Goal: Find contact information: Find contact information

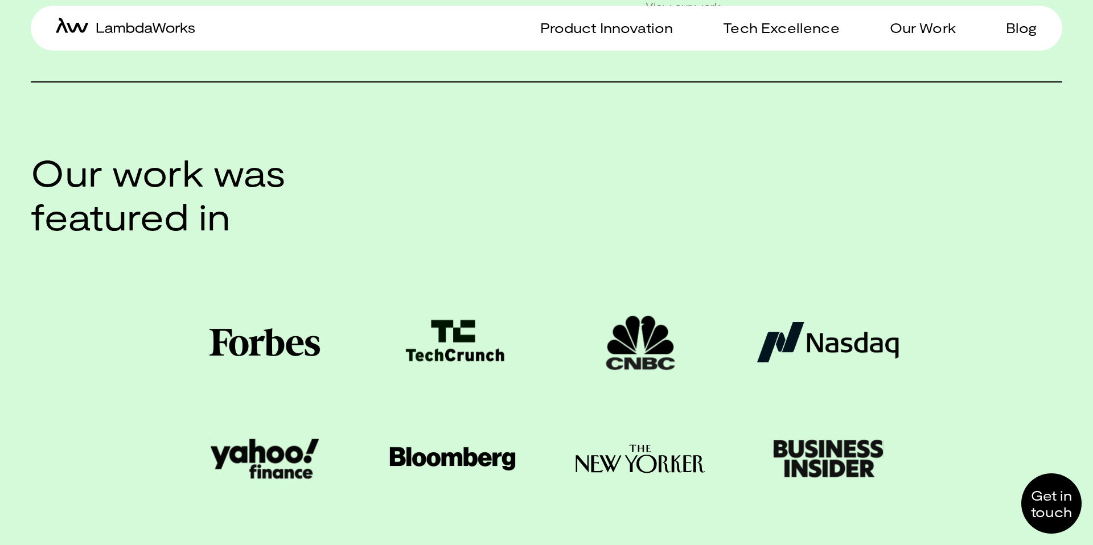
scroll to position [2966, 0]
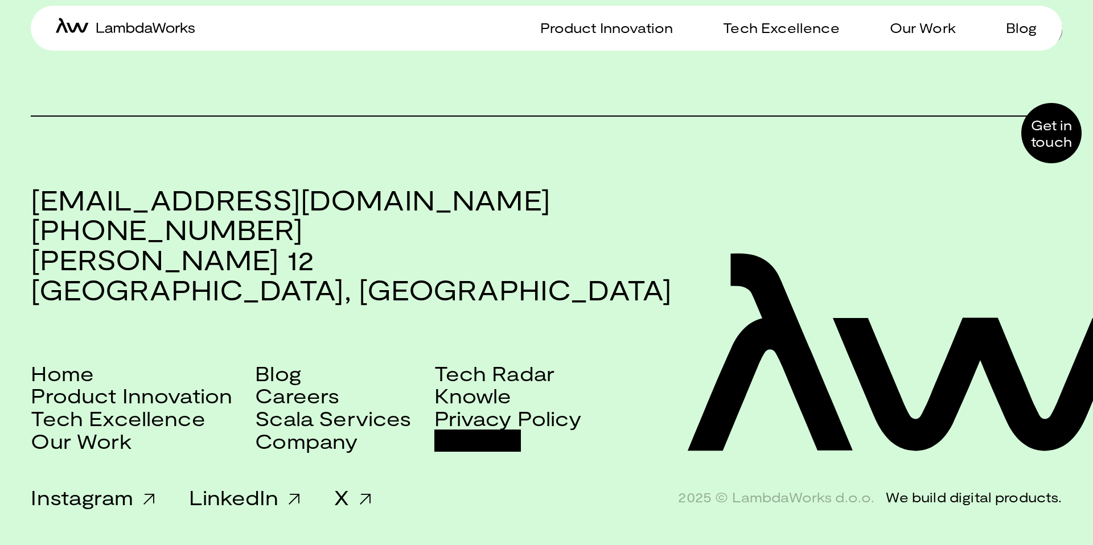
click at [496, 443] on link "Contact" at bounding box center [477, 441] width 87 height 23
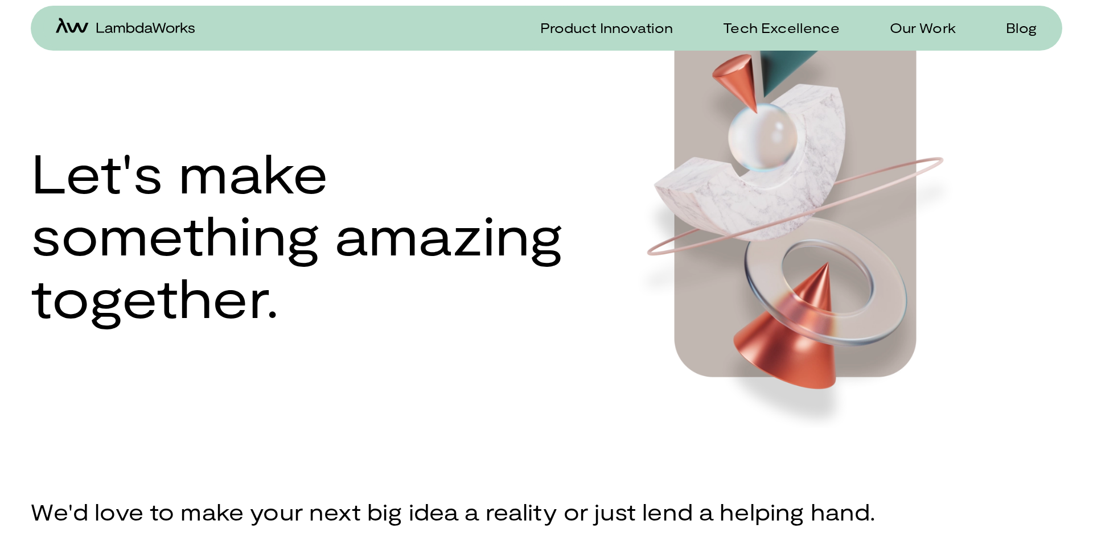
scroll to position [555, 0]
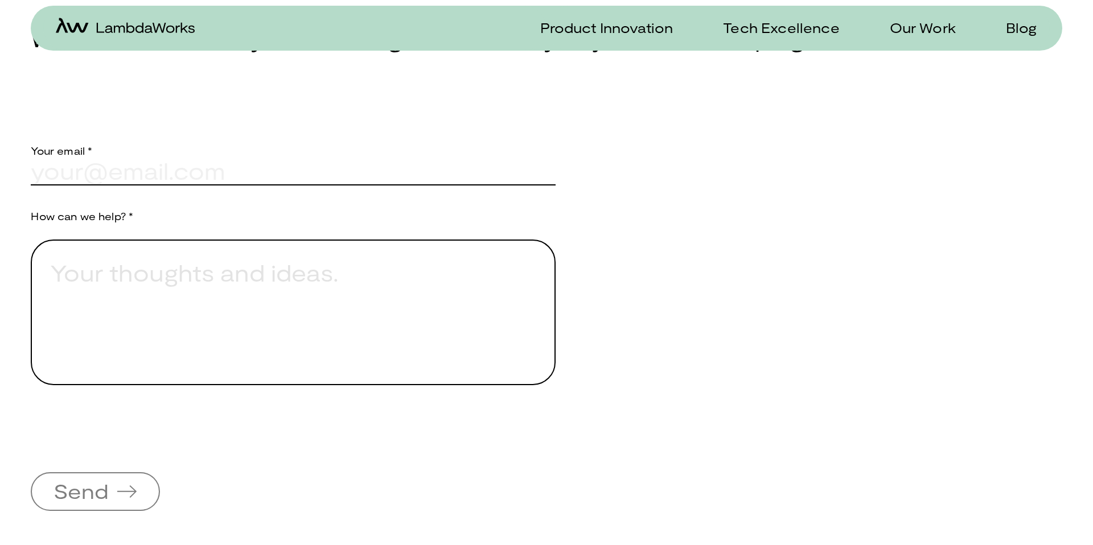
click at [154, 178] on input "text" at bounding box center [293, 170] width 525 height 27
paste input "[PERSON_NAME][EMAIL_ADDRESS][PERSON_NAME][DOMAIN_NAME]"
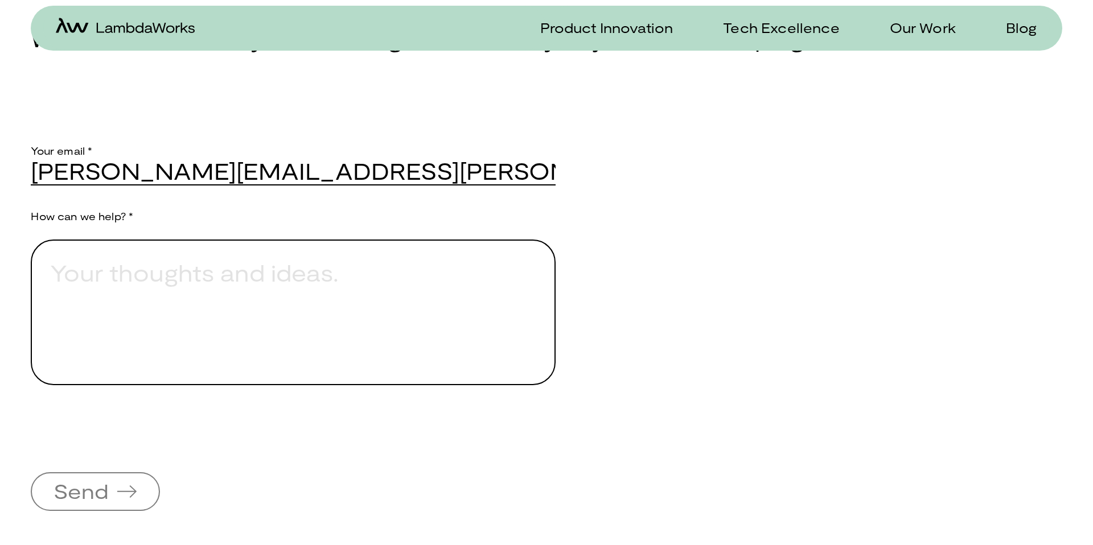
type input "[PERSON_NAME][EMAIL_ADDRESS][PERSON_NAME][DOMAIN_NAME]"
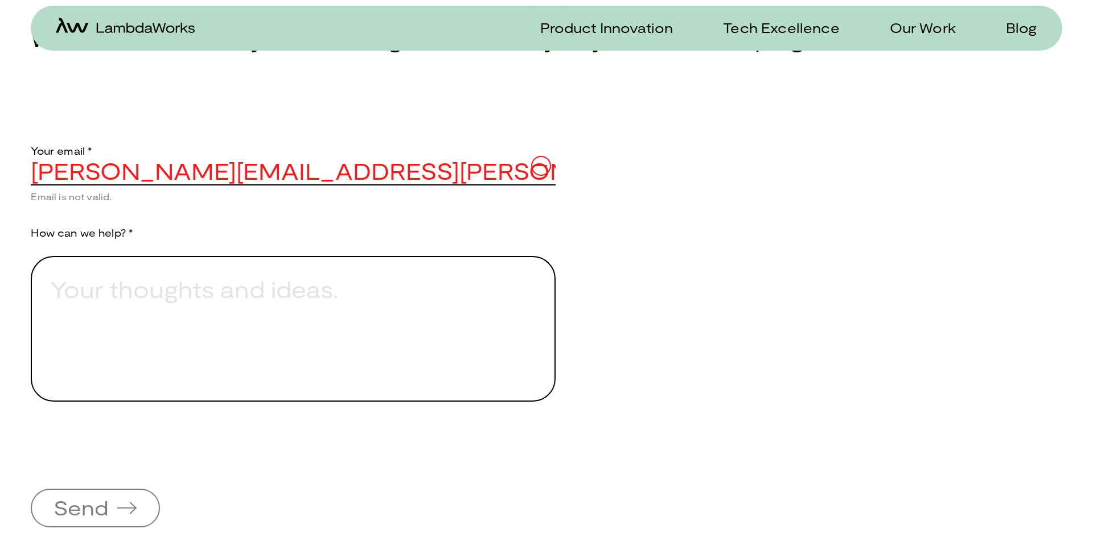
click at [257, 100] on div "Let's make something amazing together. We'd love to make your next big idea a r…" at bounding box center [546, 272] width 1031 height 1507
click at [401, 171] on input "[PERSON_NAME][EMAIL_ADDRESS][PERSON_NAME][DOMAIN_NAME]" at bounding box center [293, 170] width 525 height 27
click at [538, 161] on icon at bounding box center [541, 166] width 20 height 20
click at [681, 174] on div "Let's make something amazing together. We'd love to make your next big idea a r…" at bounding box center [546, 272] width 1031 height 1507
click at [49, 177] on input "[PERSON_NAME][EMAIL_ADDRESS][PERSON_NAME][DOMAIN_NAME]" at bounding box center [293, 170] width 525 height 27
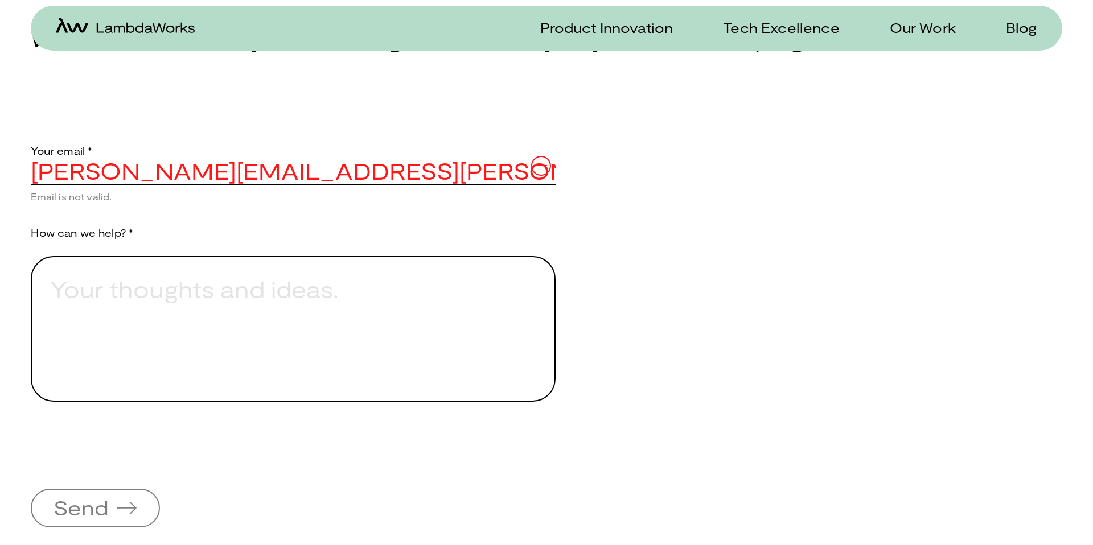
click at [49, 177] on input "[PERSON_NAME][EMAIL_ADDRESS][PERSON_NAME][DOMAIN_NAME]" at bounding box center [293, 170] width 525 height 27
click at [161, 177] on input "[PERSON_NAME][EMAIL_ADDRESS][PERSON_NAME][DOMAIN_NAME]" at bounding box center [293, 170] width 525 height 27
click at [206, 175] on input "[PERSON_NAME][EMAIL_ADDRESS][PERSON_NAME][DOMAIN_NAME]" at bounding box center [293, 170] width 525 height 27
click at [304, 167] on input "[PERSON_NAME][EMAIL_ADDRESS][PERSON_NAME][DOMAIN_NAME]" at bounding box center [293, 170] width 525 height 27
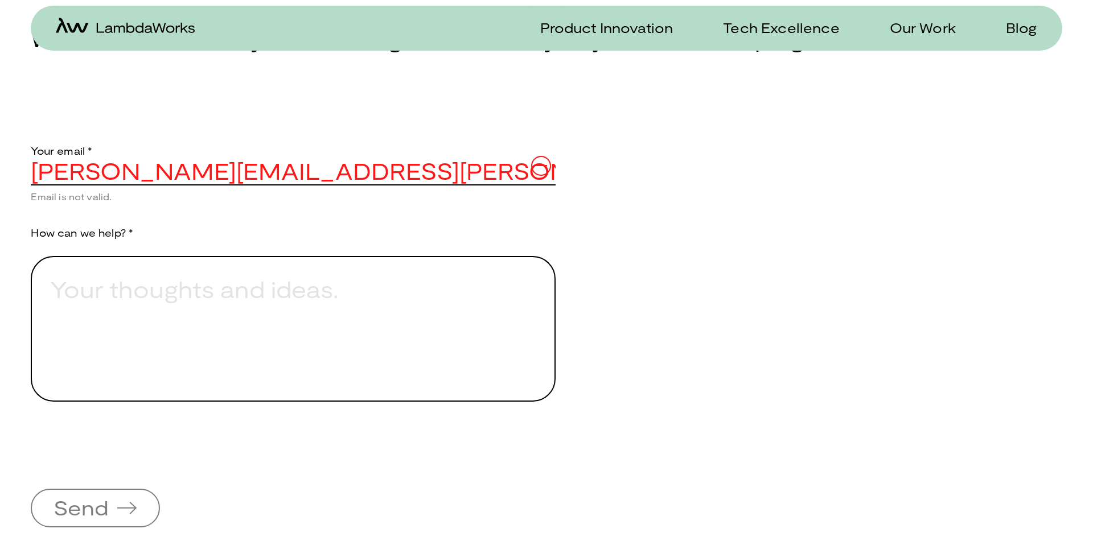
click at [788, 137] on div "Let's make something amazing together. We'd love to make your next big idea a r…" at bounding box center [546, 272] width 1031 height 1507
click at [536, 173] on icon at bounding box center [541, 166] width 20 height 20
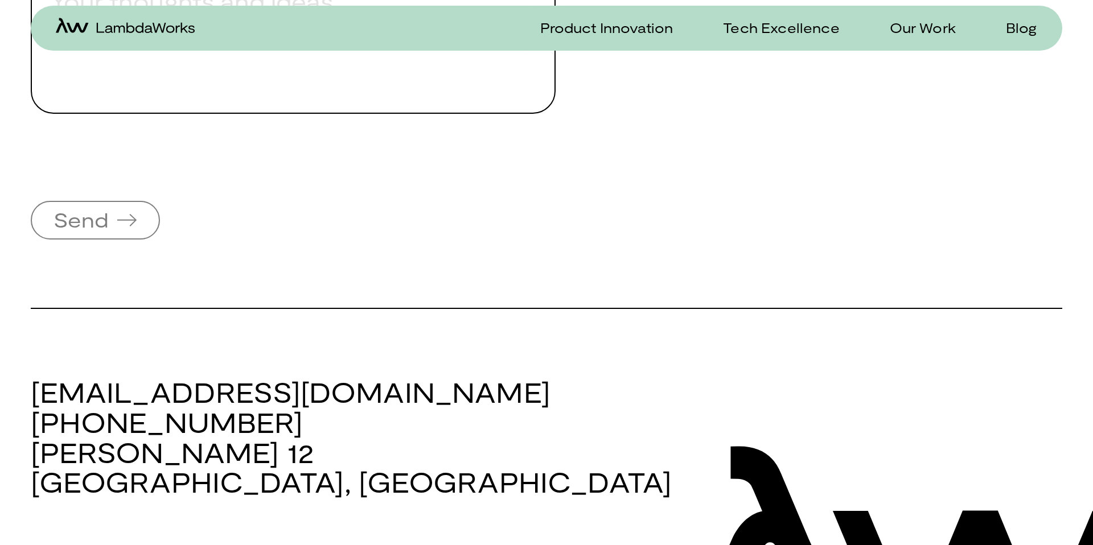
scroll to position [628, 0]
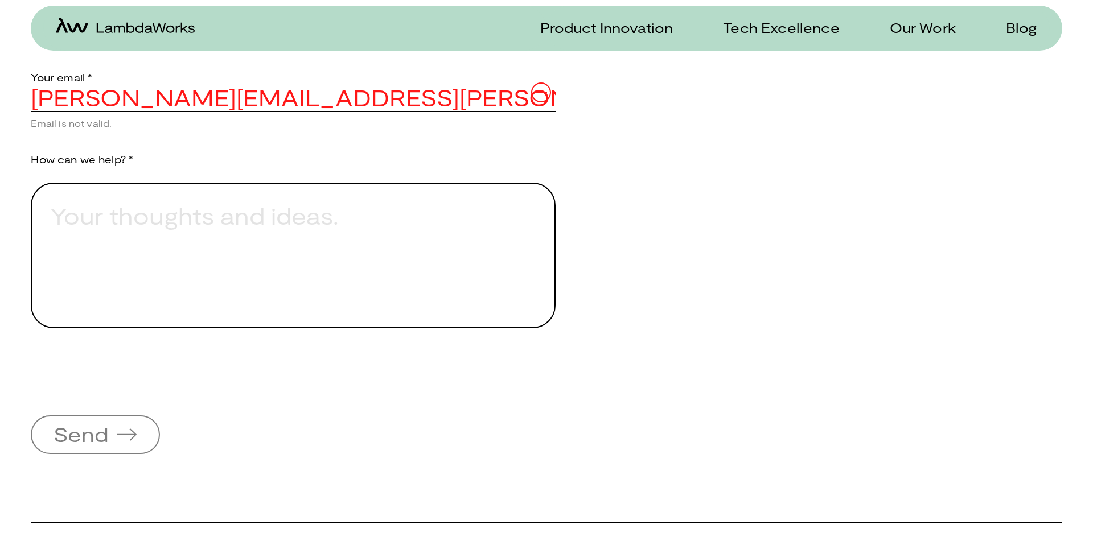
click at [254, 108] on input "[PERSON_NAME][EMAIL_ADDRESS][PERSON_NAME][DOMAIN_NAME]" at bounding box center [293, 97] width 525 height 27
click at [595, 170] on div "Let's make something amazing together. We'd love to make your next big idea a r…" at bounding box center [546, 199] width 1031 height 1507
click at [513, 98] on input "[PERSON_NAME][EMAIL_ADDRESS][PERSON_NAME][DOMAIN_NAME]" at bounding box center [293, 97] width 525 height 27
click at [636, 153] on div "Let's make something amazing together. We'd love to make your next big idea a r…" at bounding box center [546, 199] width 1031 height 1507
